Goal: Register for event/course

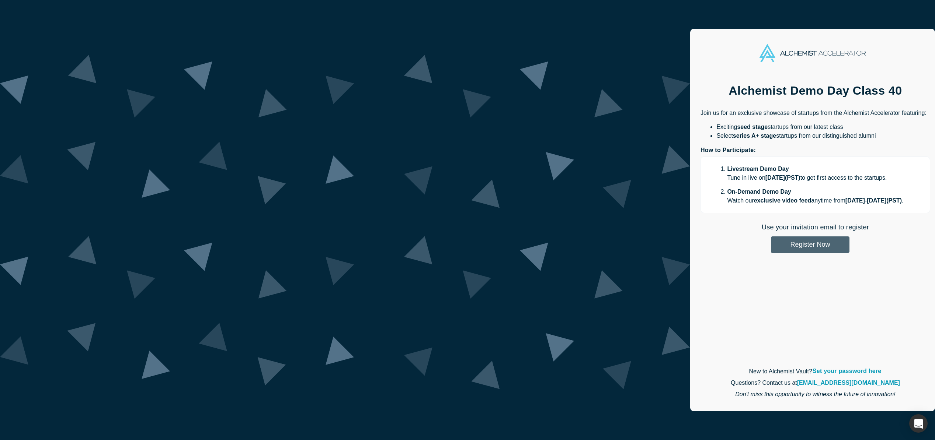
click at [771, 245] on button "Register Now" at bounding box center [810, 245] width 79 height 17
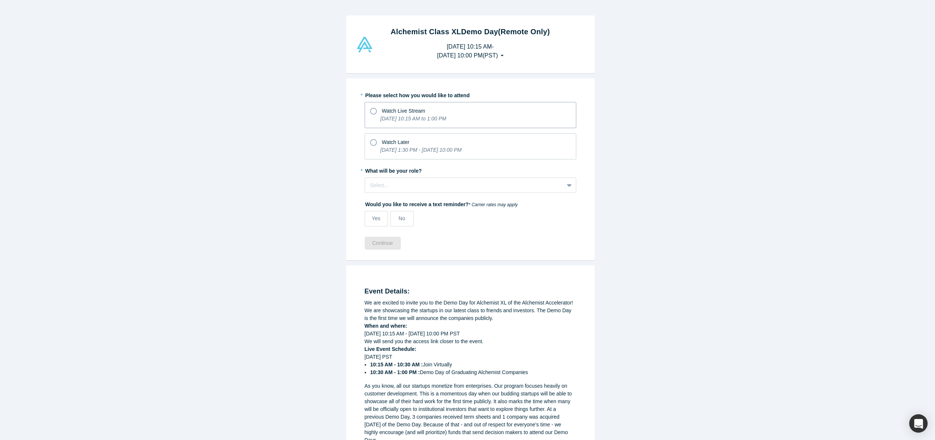
click at [370, 112] on icon at bounding box center [373, 111] width 7 height 7
click at [0, 0] on input "Watch Live Stream [DATE] 10:15 AM to 1:00 PM" at bounding box center [0, 0] width 0 height 0
click at [414, 186] on div at bounding box center [464, 185] width 188 height 9
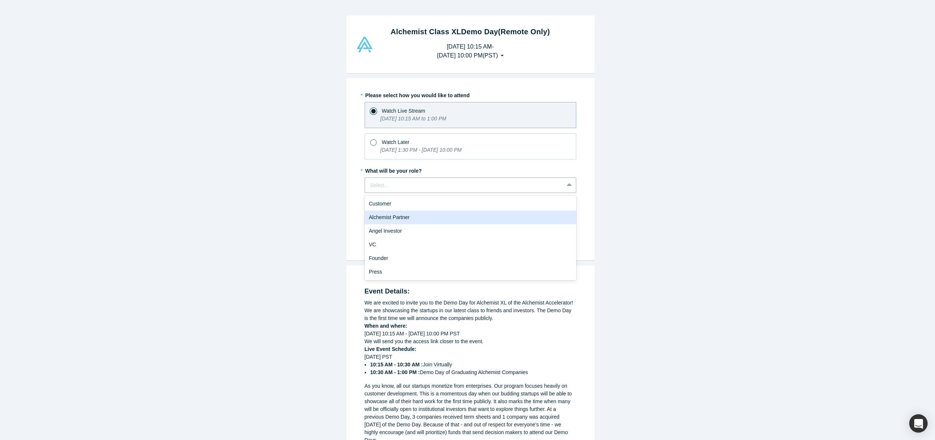
click at [407, 219] on div "Alchemist Partner" at bounding box center [470, 218] width 212 height 14
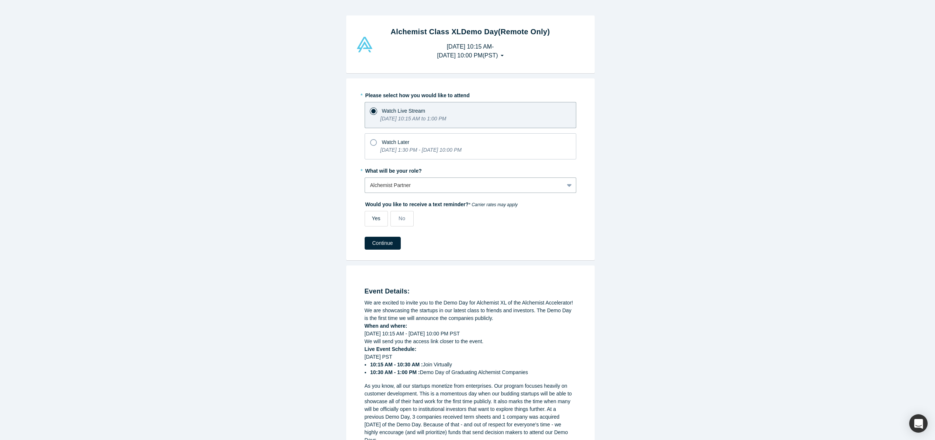
click at [372, 219] on span "Yes" at bounding box center [376, 219] width 8 height 6
click at [0, 0] on input "Yes" at bounding box center [0, 0] width 0 height 0
select select "US"
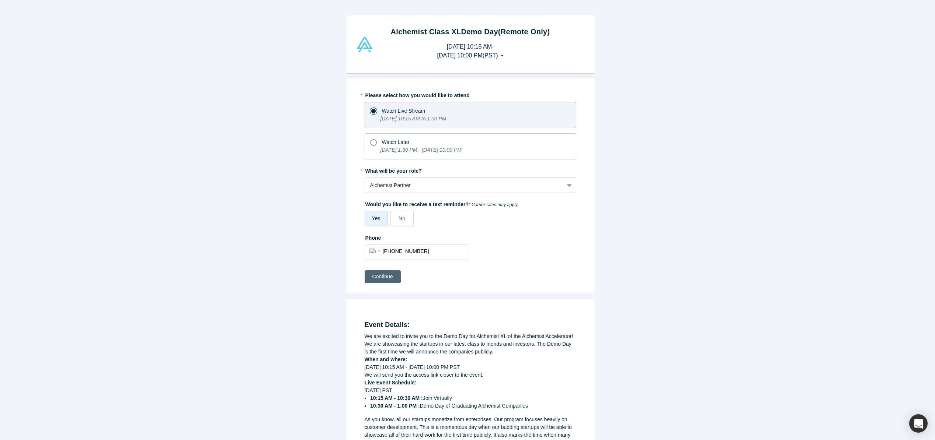
click at [384, 278] on button "Continue" at bounding box center [382, 277] width 36 height 13
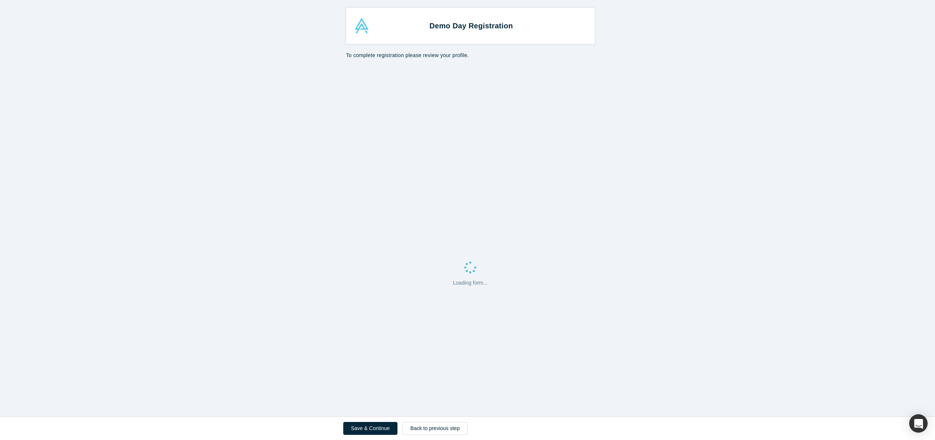
select select "US"
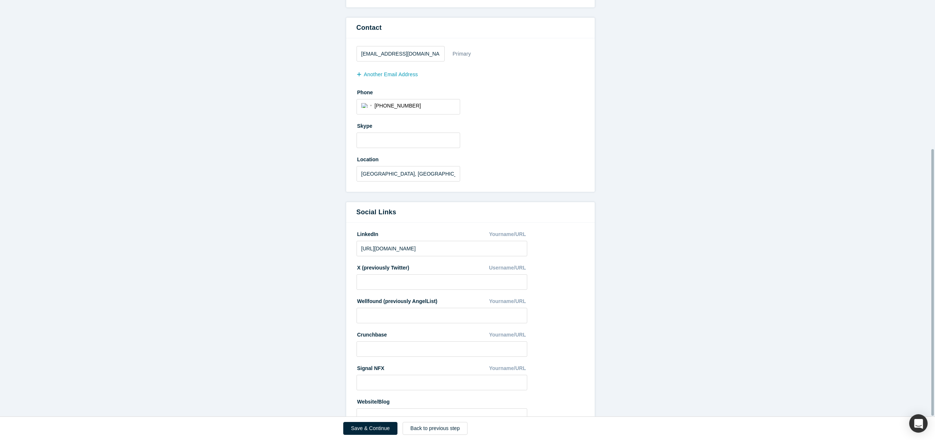
scroll to position [232, 0]
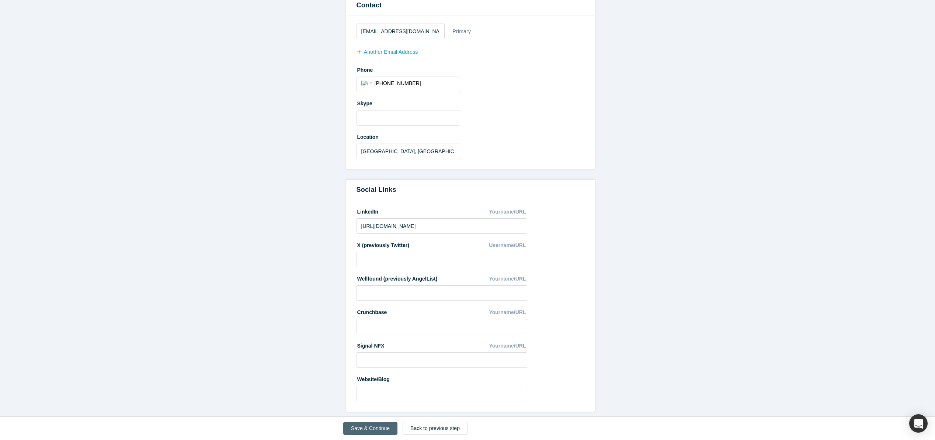
click at [373, 428] on button "Save & Continue" at bounding box center [370, 428] width 54 height 13
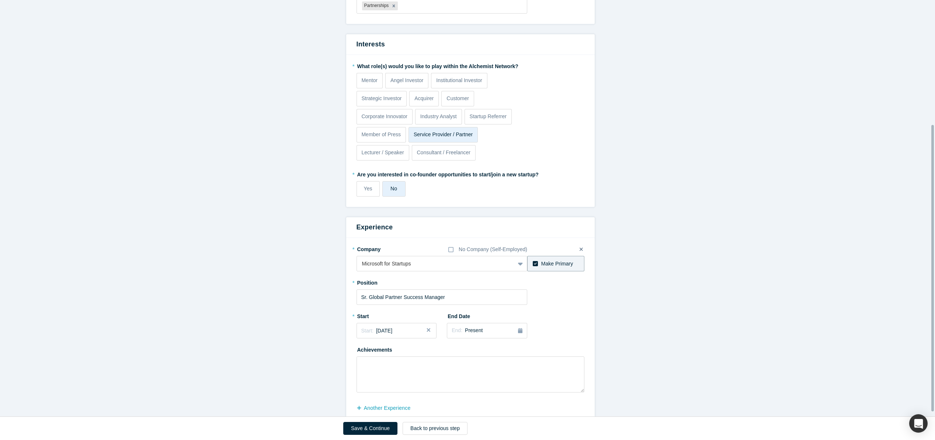
scroll to position [188, 0]
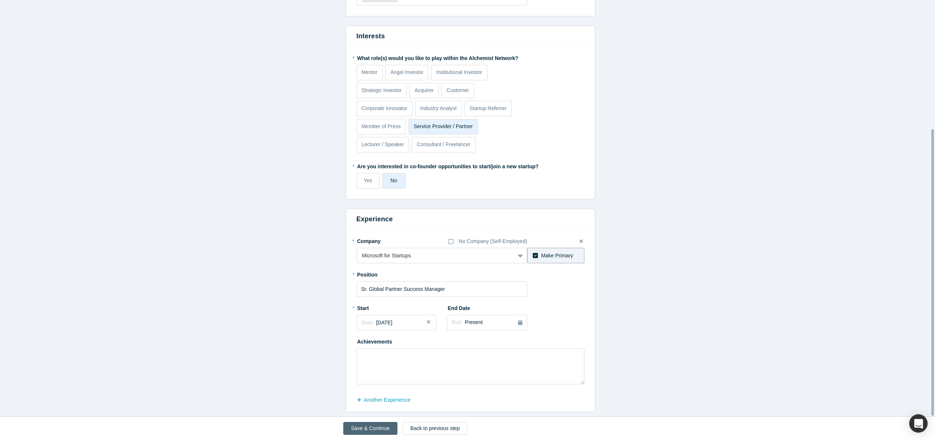
click at [368, 429] on button "Save & Continue" at bounding box center [370, 428] width 54 height 13
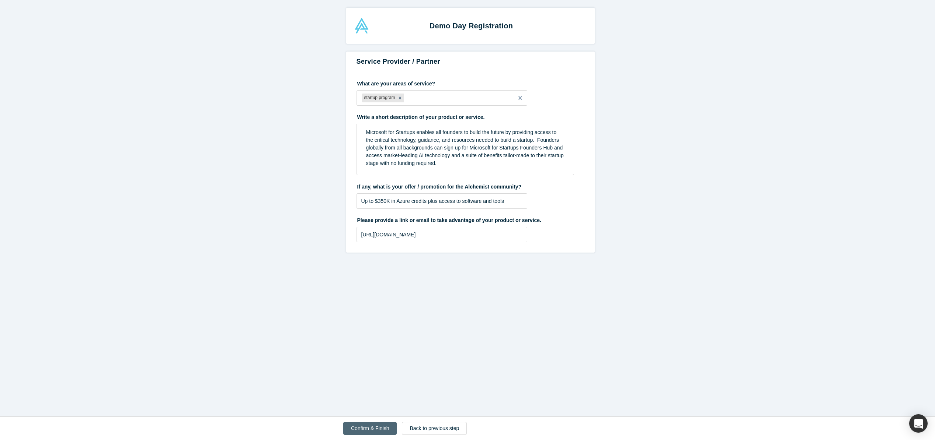
scroll to position [0, 0]
click at [365, 430] on button "Confirm & Finish" at bounding box center [369, 428] width 53 height 13
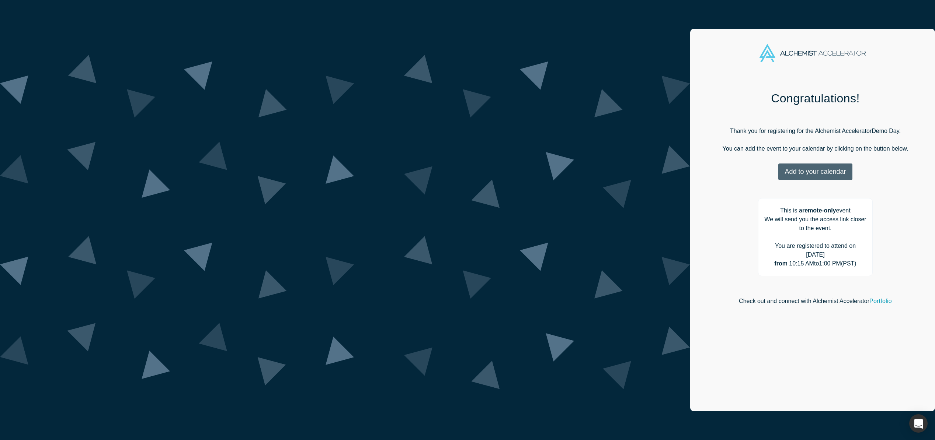
click at [778, 175] on button "Add to your calendar" at bounding box center [815, 172] width 74 height 17
click at [795, 196] on link "Outlook" at bounding box center [813, 195] width 36 height 6
click at [700, 116] on div "Congratulations! Thank you for registering for the Alchemist Accelerator Demo D…" at bounding box center [815, 206] width 230 height 231
